Goal: Task Accomplishment & Management: Manage account settings

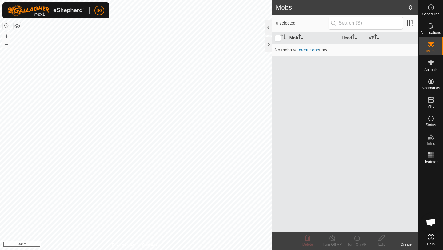
click at [19, 25] on button "button" at bounding box center [17, 25] width 7 height 7
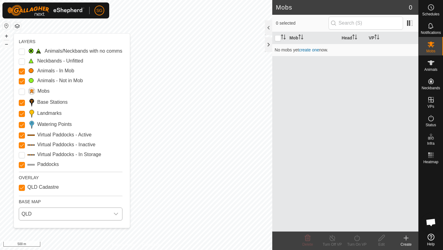
click at [50, 211] on span "QLD" at bounding box center [64, 213] width 91 height 12
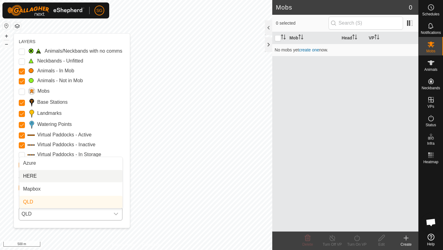
click at [46, 178] on li "HERE" at bounding box center [70, 176] width 103 height 12
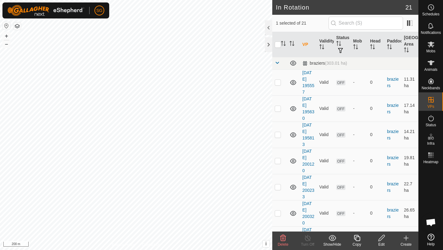
checkbox input "true"
checkbox input "false"
checkbox input "true"
checkbox input "false"
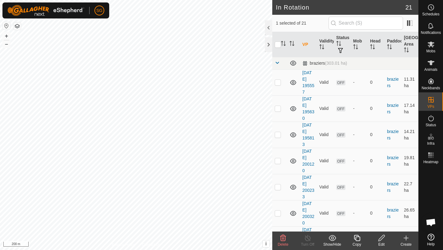
checkbox input "true"
checkbox input "false"
checkbox input "true"
checkbox input "false"
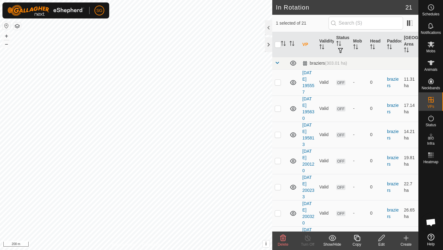
checkbox input "false"
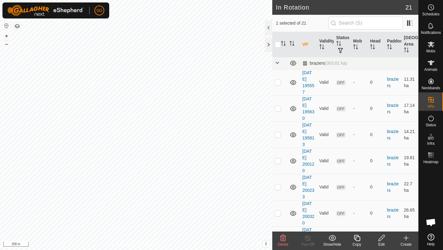
checkbox input "false"
checkbox input "true"
checkbox input "false"
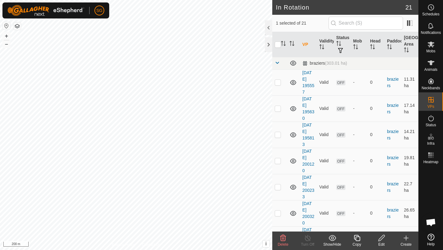
checkbox input "true"
checkbox input "false"
checkbox input "true"
checkbox input "false"
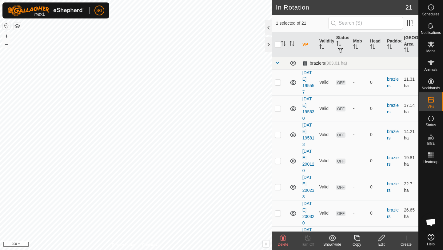
checkbox input "true"
checkbox input "false"
checkbox input "true"
checkbox input "false"
checkbox input "true"
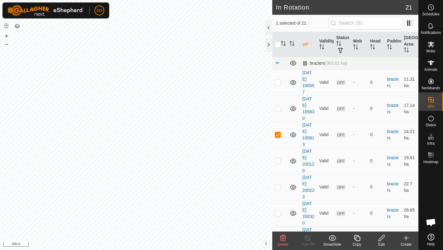
checkbox input "false"
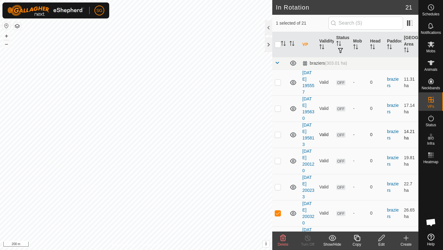
click at [289, 138] on div "In Rotation 21 1 selected of 21 VP Validity Status Mob Head Paddock Grazing Are…" at bounding box center [209, 125] width 418 height 250
checkbox input "false"
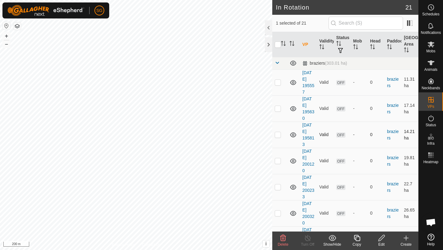
checkbox input "true"
checkbox input "false"
checkbox input "true"
checkbox input "false"
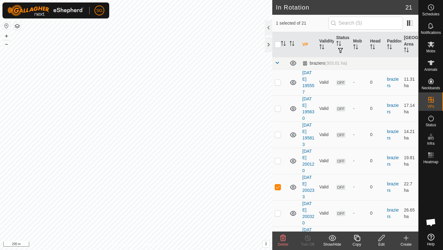
checkbox input "true"
checkbox input "false"
checkbox input "true"
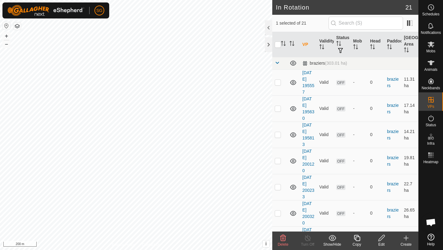
checkbox input "false"
checkbox input "true"
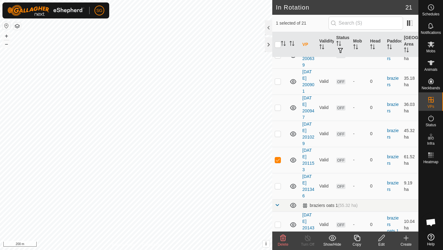
scroll to position [227, 0]
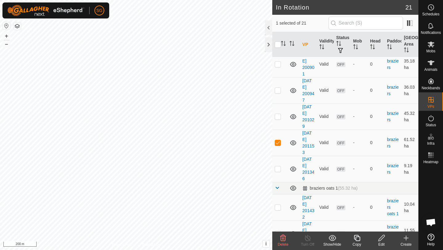
checkbox input "true"
checkbox input "false"
checkbox input "true"
checkbox input "false"
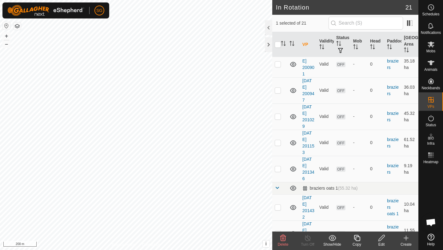
checkbox input "true"
checkbox input "false"
checkbox input "true"
checkbox input "false"
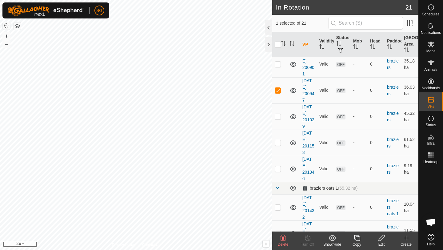
checkbox input "true"
click at [279, 88] on p-checkbox at bounding box center [277, 90] width 6 height 5
checkbox input "true"
click at [274, 116] on p-checkbox at bounding box center [277, 116] width 6 height 5
checkbox input "true"
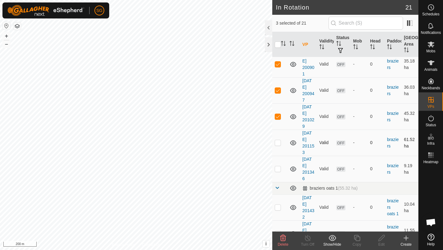
click at [276, 143] on p-checkbox at bounding box center [277, 142] width 6 height 5
checkbox input "true"
click at [319, 170] on td "Valid" at bounding box center [325, 169] width 17 height 26
click at [275, 205] on p-checkbox at bounding box center [277, 206] width 6 height 5
checkbox input "true"
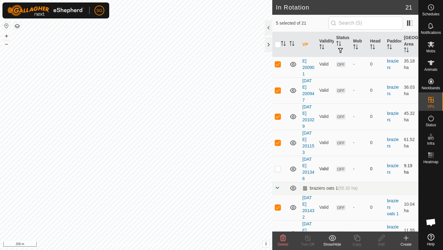
click at [274, 166] on td at bounding box center [279, 169] width 15 height 26
checkbox input "true"
click at [278, 208] on p-checkbox at bounding box center [277, 206] width 6 height 5
checkbox input "false"
click at [280, 170] on p-checkbox at bounding box center [277, 168] width 6 height 5
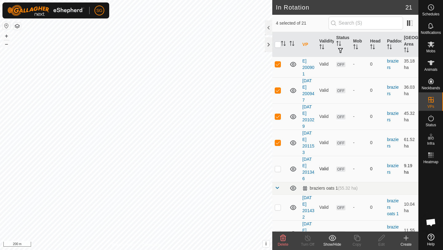
click at [278, 167] on p-checkbox at bounding box center [277, 168] width 6 height 5
checkbox input "true"
click at [278, 148] on td at bounding box center [279, 142] width 15 height 26
checkbox input "false"
click at [275, 116] on p-checkbox at bounding box center [277, 116] width 6 height 5
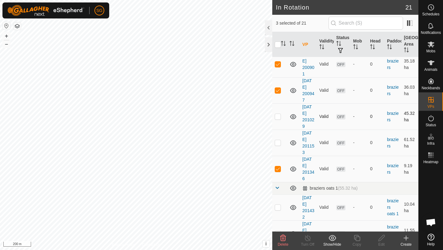
click at [276, 115] on p-checkbox at bounding box center [277, 116] width 6 height 5
checkbox input "true"
click at [276, 66] on p-checkbox at bounding box center [277, 63] width 6 height 5
checkbox input "false"
click at [272, 133] on td at bounding box center [279, 142] width 15 height 26
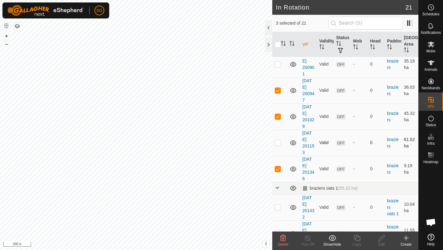
checkbox input "true"
click at [277, 89] on p-checkbox at bounding box center [277, 90] width 6 height 5
checkbox input "false"
drag, startPoint x: 399, startPoint y: 200, endPoint x: 399, endPoint y: 185, distance: 14.8
click at [399, 185] on tbody "braziers (303.01 ha) [DATE] 195557 Valid OFF - 0 braziers 11.31 ha [DATE] 19563…" at bounding box center [345, 119] width 146 height 579
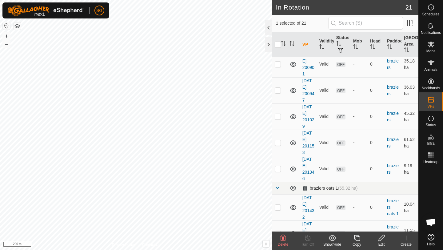
checkbox input "true"
checkbox input "false"
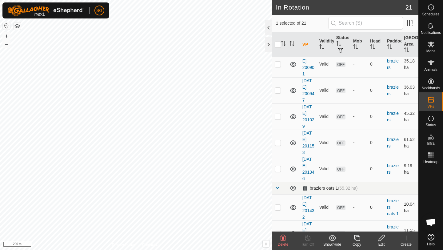
checkbox input "false"
checkbox input "true"
click at [278, 205] on p-checkbox at bounding box center [277, 206] width 6 height 5
checkbox input "false"
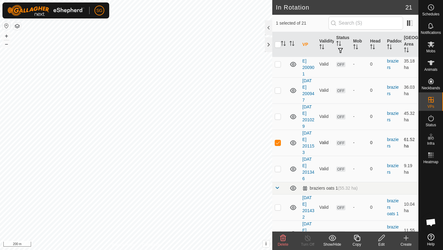
click at [279, 142] on p-checkbox at bounding box center [277, 142] width 6 height 5
checkbox input "false"
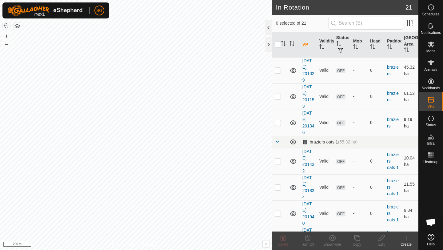
scroll to position [274, 0]
click at [278, 160] on p-checkbox at bounding box center [277, 159] width 6 height 5
checkbox input "true"
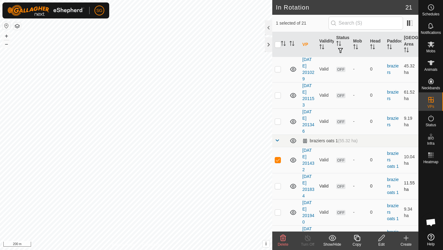
click at [278, 189] on td at bounding box center [279, 186] width 15 height 26
checkbox input "true"
click at [278, 209] on p-tablecheckbox at bounding box center [277, 211] width 6 height 5
click at [279, 205] on td at bounding box center [279, 212] width 15 height 26
checkbox input "false"
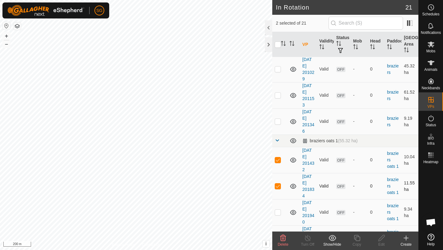
click at [278, 182] on td at bounding box center [279, 186] width 15 height 26
checkbox input "false"
click at [278, 160] on p-checkbox at bounding box center [277, 159] width 6 height 5
checkbox input "false"
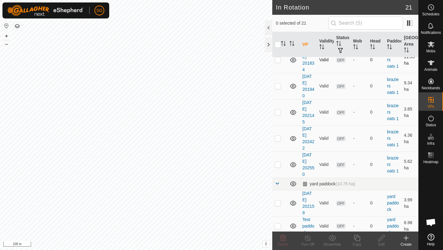
scroll to position [401, 0]
click at [278, 159] on td at bounding box center [279, 164] width 15 height 26
checkbox input "true"
click at [278, 144] on td at bounding box center [279, 137] width 15 height 26
checkbox input "true"
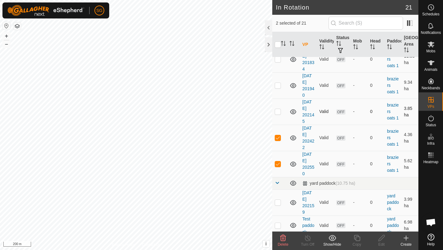
click at [278, 115] on td at bounding box center [279, 111] width 15 height 26
checkbox input "true"
click at [277, 201] on p-checkbox at bounding box center [277, 201] width 6 height 5
checkbox input "false"
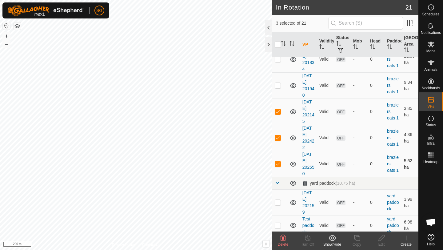
click at [277, 169] on td at bounding box center [279, 164] width 15 height 26
checkbox input "false"
click at [278, 133] on td at bounding box center [279, 137] width 15 height 26
checkbox input "false"
click at [279, 123] on td at bounding box center [279, 111] width 15 height 26
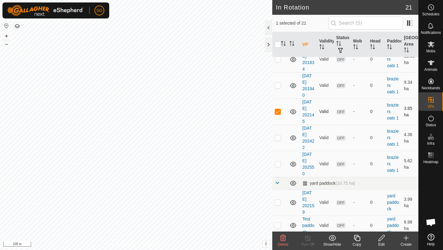
checkbox input "false"
click at [267, 48] on div at bounding box center [268, 44] width 7 height 15
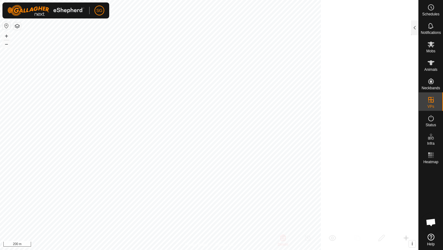
scroll to position [1629, 0]
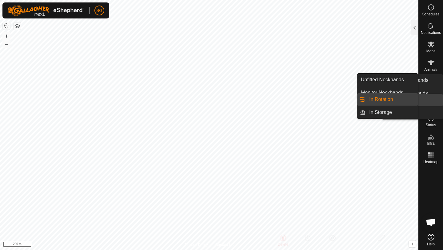
click at [436, 109] on div "VPs" at bounding box center [430, 101] width 24 height 18
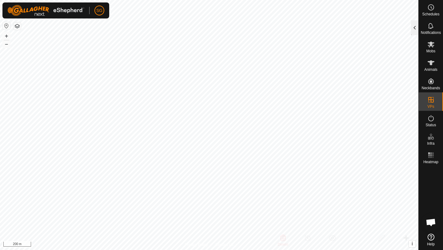
click at [415, 25] on div at bounding box center [414, 27] width 7 height 15
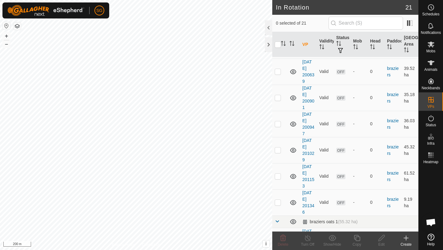
scroll to position [190, 0]
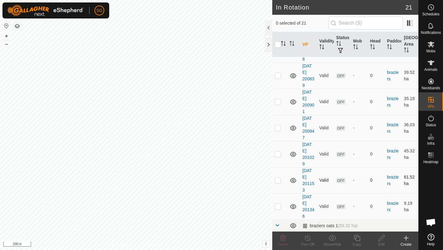
click at [278, 178] on p-checkbox at bounding box center [277, 179] width 6 height 5
checkbox input "false"
